Goal: Navigation & Orientation: Find specific page/section

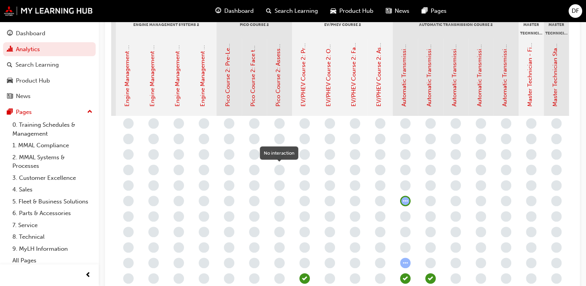
scroll to position [190, 0]
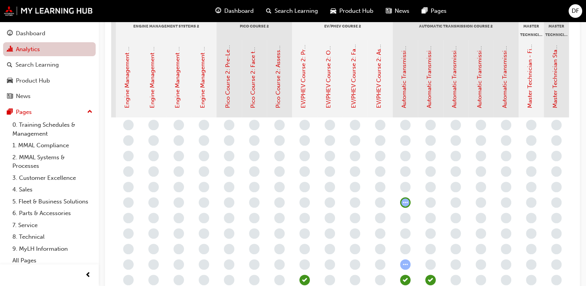
click at [43, 49] on link "Analytics" at bounding box center [49, 49] width 93 height 14
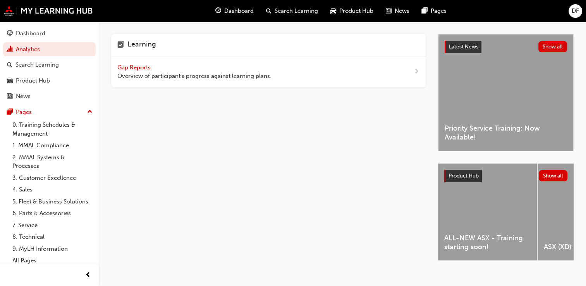
scroll to position [23, 0]
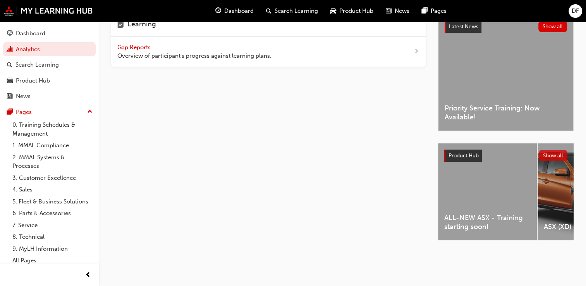
click at [560, 152] on button "Show all" at bounding box center [553, 155] width 29 height 11
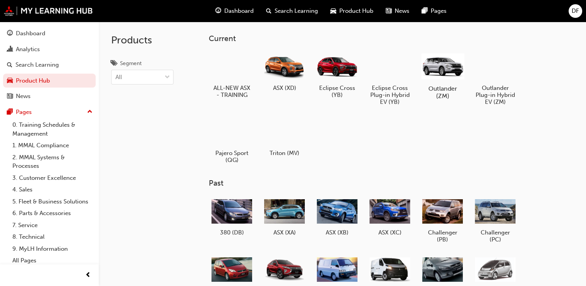
click at [443, 71] on div at bounding box center [442, 66] width 43 height 31
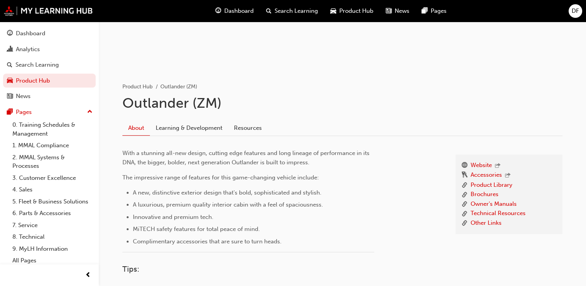
scroll to position [107, 0]
click at [490, 212] on link "Technical Resources" at bounding box center [498, 214] width 55 height 10
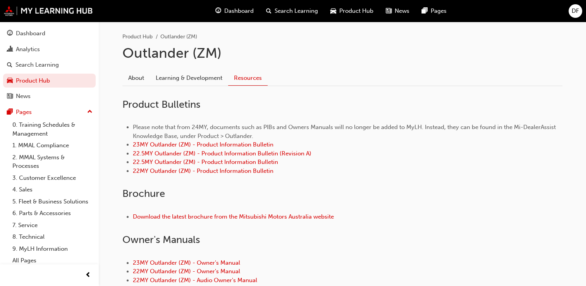
scroll to position [157, 0]
click at [175, 82] on link "Learning & Development" at bounding box center [189, 78] width 78 height 15
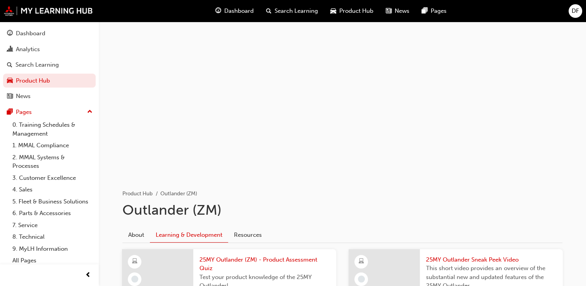
click at [92, 68] on div "Dashboard Analytics Search Learning Product Hub News Pages Pages 0. Training Sc…" at bounding box center [49, 146] width 99 height 248
click at [64, 129] on link "0. Training Schedules & Management" at bounding box center [52, 129] width 86 height 21
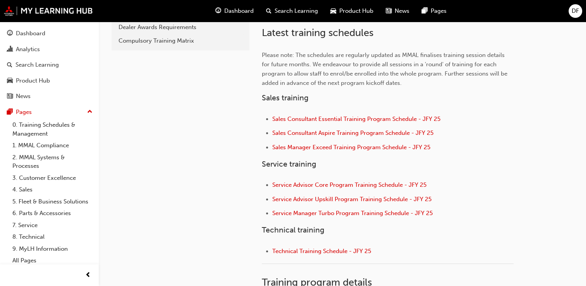
scroll to position [245, 0]
click at [58, 219] on link "6. Parts & Accessories" at bounding box center [52, 213] width 86 height 12
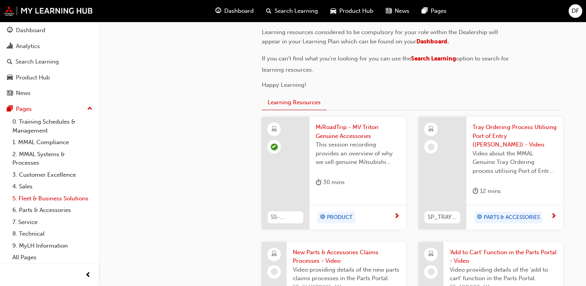
scroll to position [12, 0]
click at [53, 234] on link "8. Technical" at bounding box center [52, 234] width 86 height 12
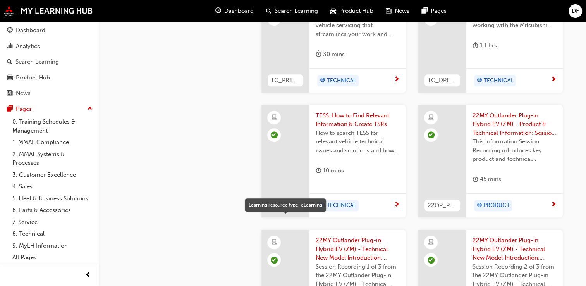
scroll to position [533, 0]
click at [29, 258] on link "All Pages" at bounding box center [52, 257] width 86 height 12
